Goal: Task Accomplishment & Management: Complete application form

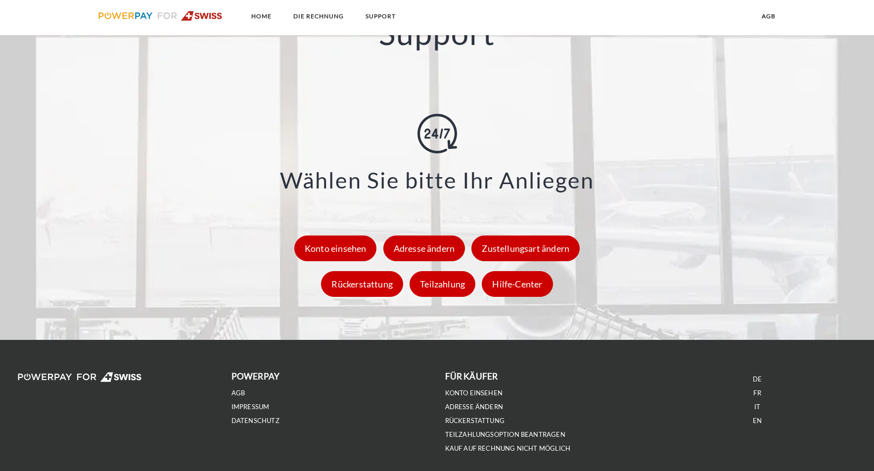
scroll to position [1434, 0]
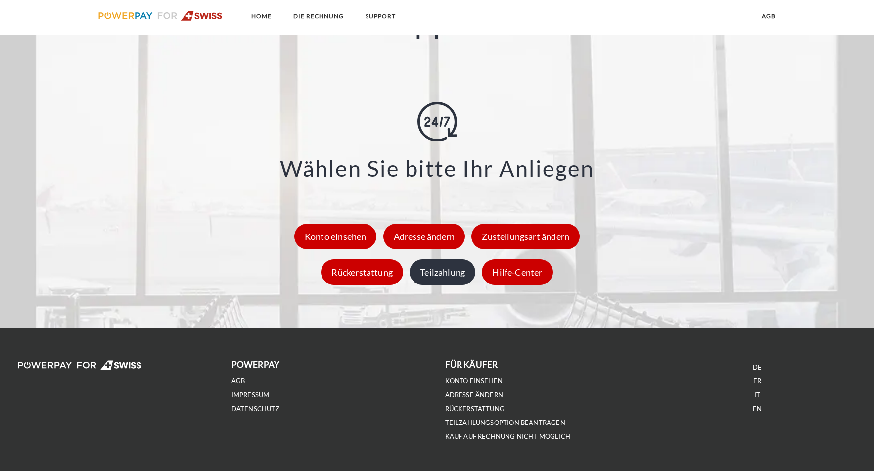
click at [437, 283] on div "Teilzahlung" at bounding box center [442, 272] width 66 height 26
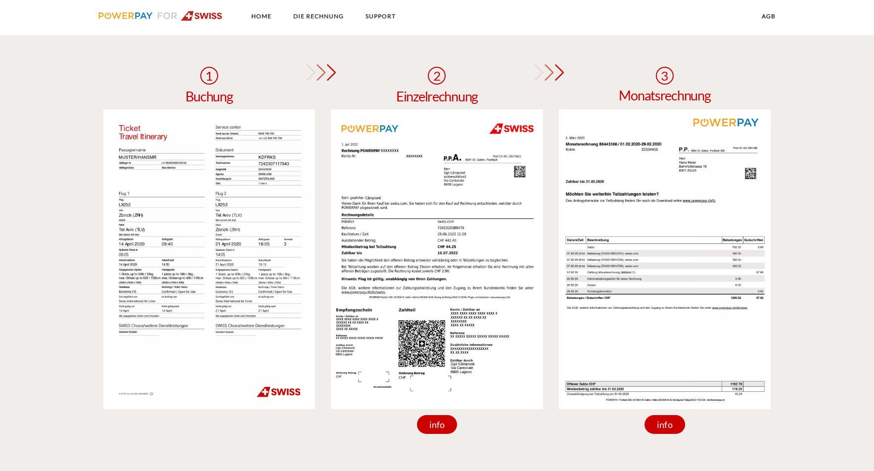
scroll to position [869, 0]
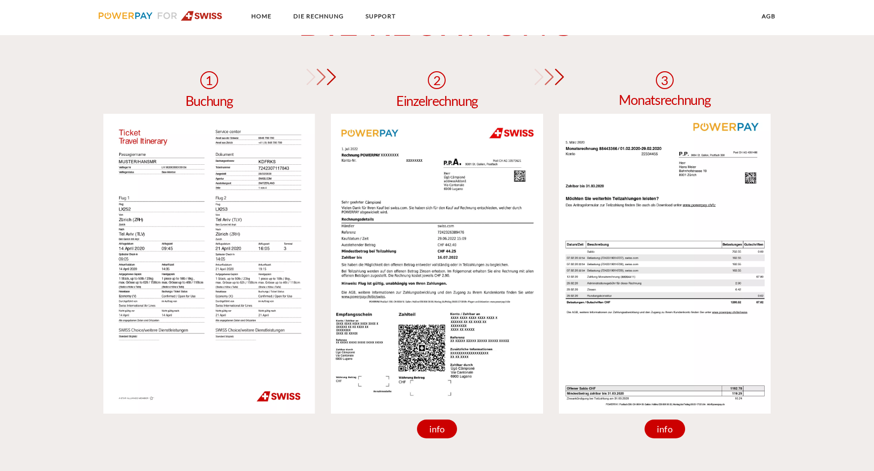
click at [268, 232] on img at bounding box center [209, 264] width 212 height 300
click at [387, 256] on img at bounding box center [437, 264] width 212 height 300
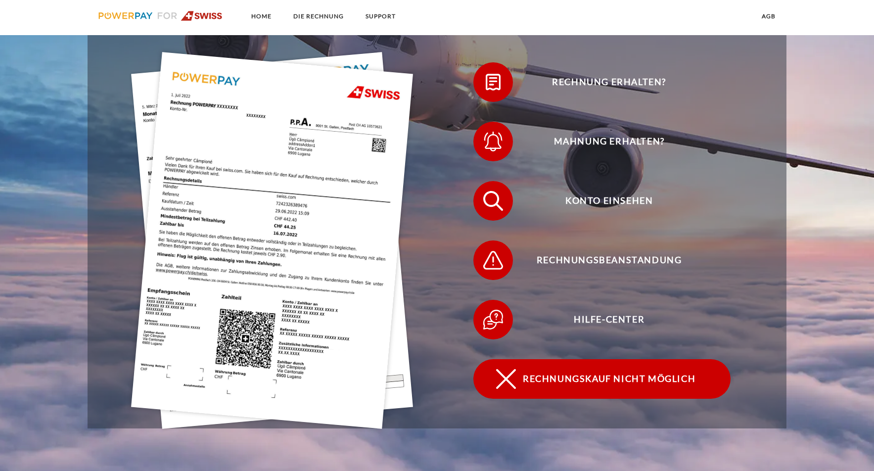
scroll to position [276, 0]
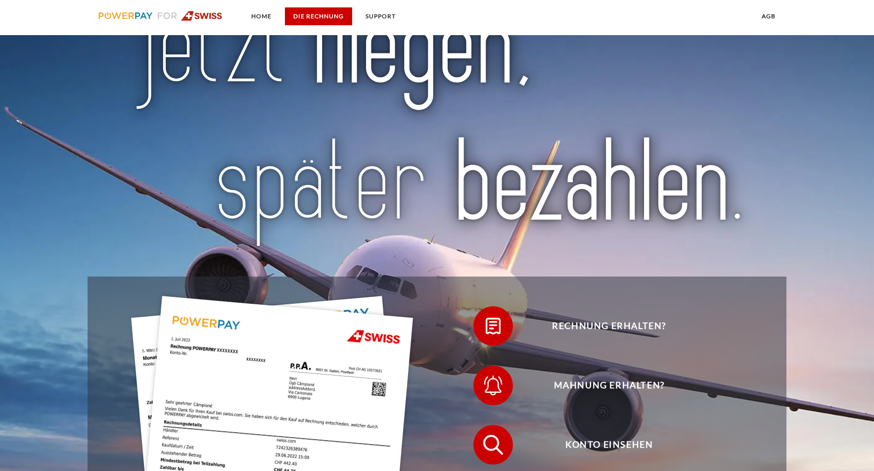
click at [307, 18] on link "DIE RECHNUNG" at bounding box center [318, 16] width 67 height 18
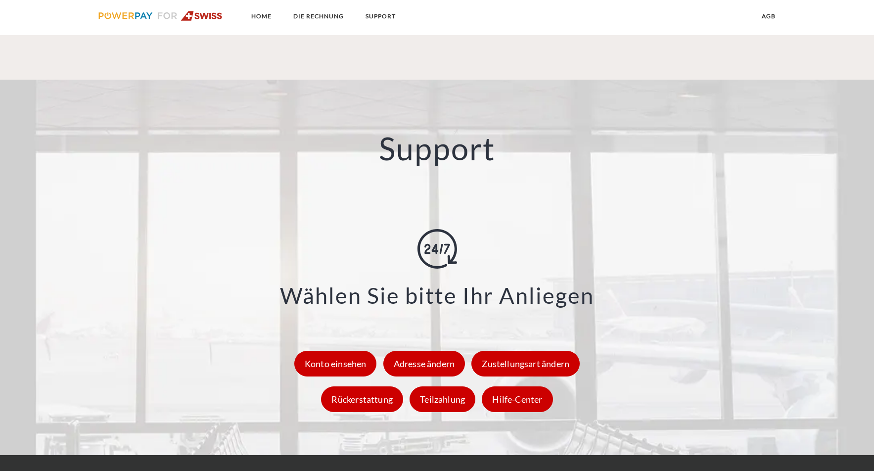
scroll to position [1463, 0]
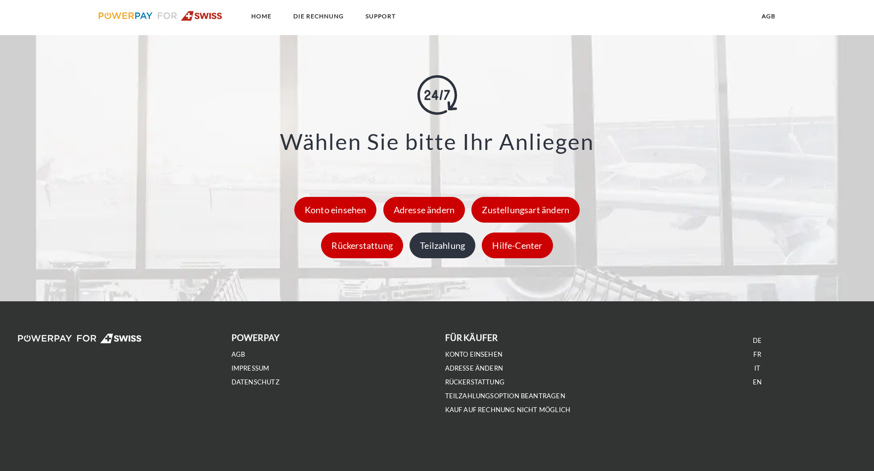
click at [433, 241] on div "Teilzahlung" at bounding box center [442, 245] width 66 height 26
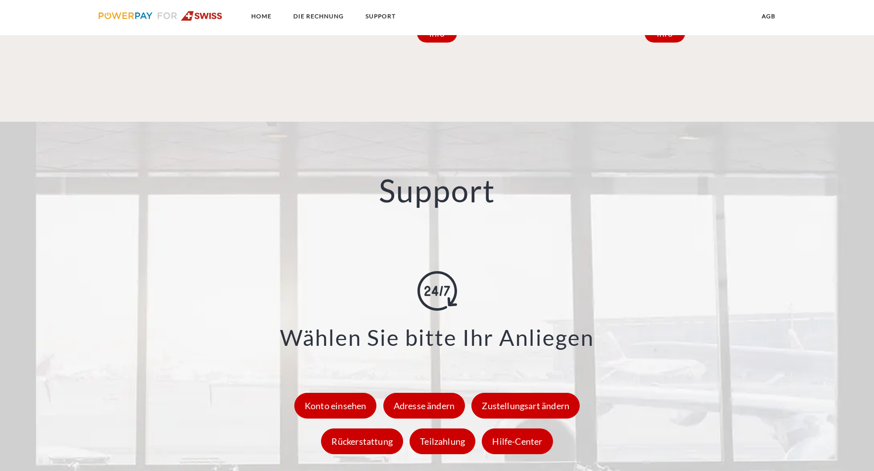
click at [262, 26] on ul "Home DIE RECHNUNG SUPPORT" at bounding box center [247, 17] width 319 height 35
click at [262, 24] on link "Home" at bounding box center [261, 16] width 37 height 18
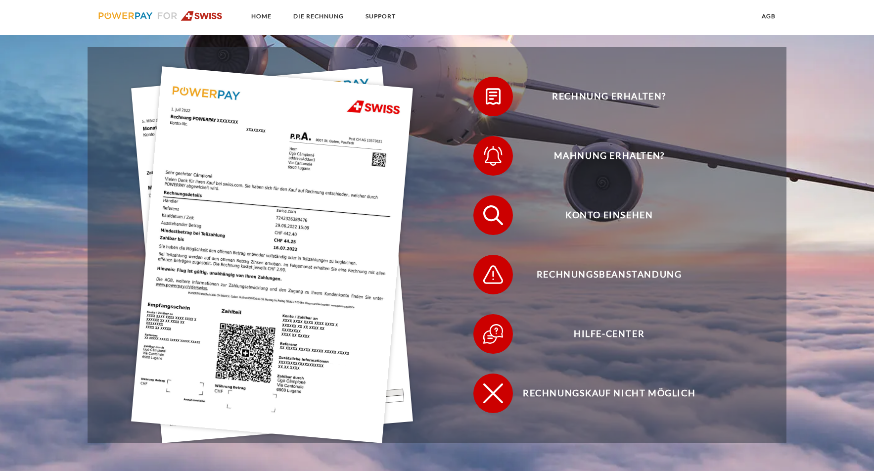
scroll to position [297, 0]
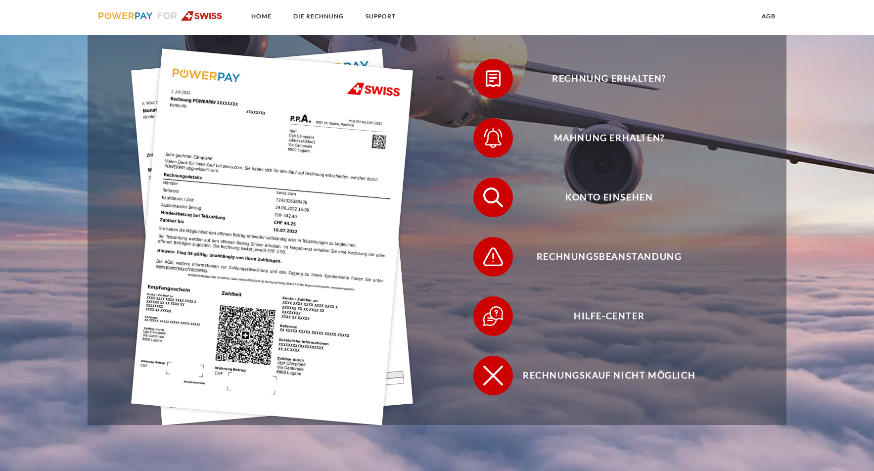
click at [235, 218] on img at bounding box center [272, 236] width 282 height 377
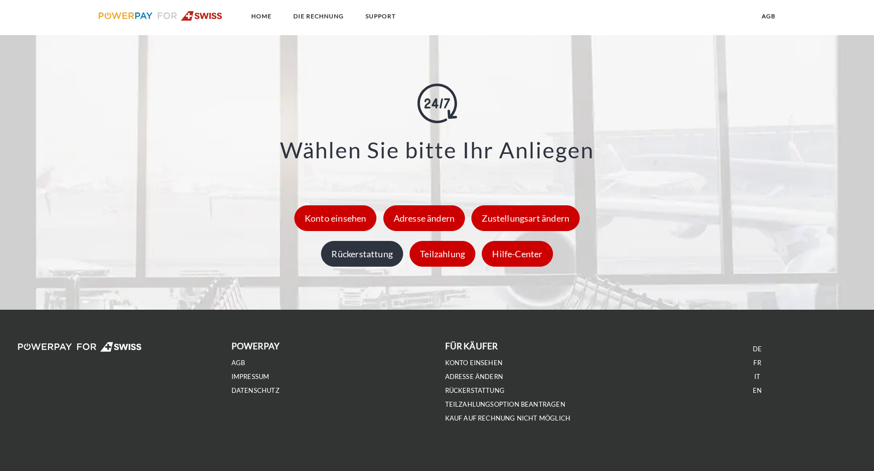
scroll to position [1463, 0]
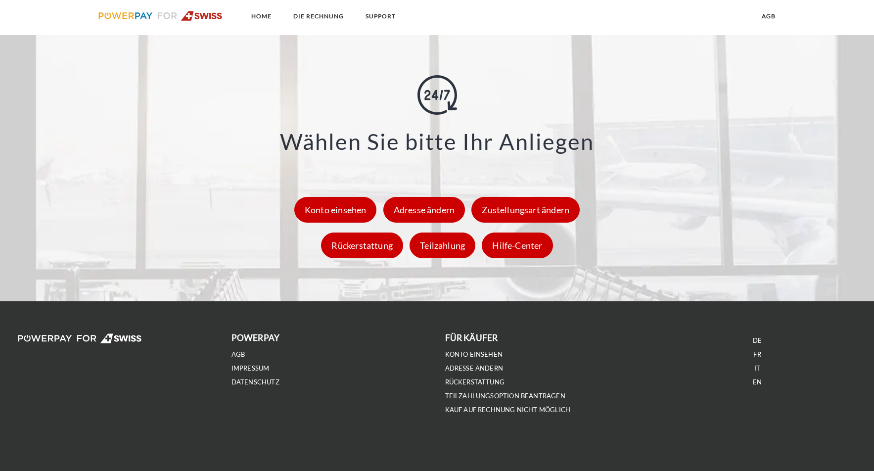
click at [478, 398] on link "Teilzahlungsoption beantragen" at bounding box center [505, 396] width 120 height 8
